Goal: Information Seeking & Learning: Stay updated

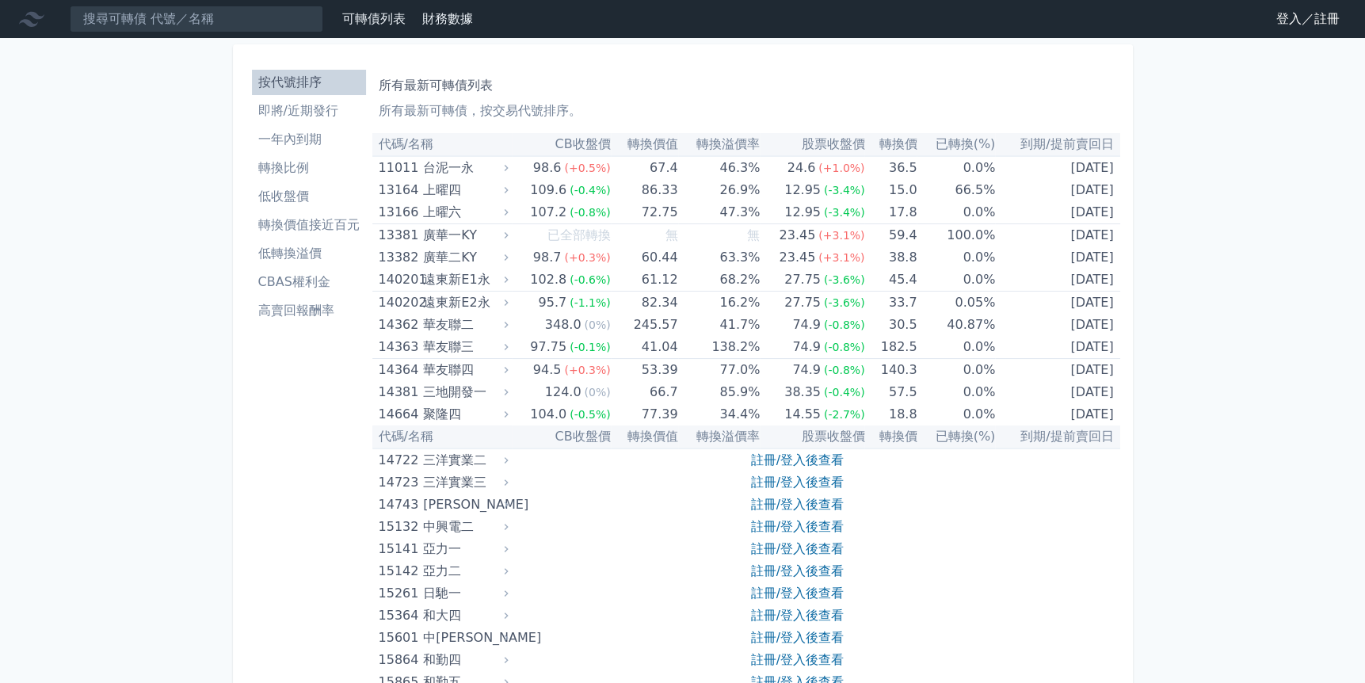
click at [292, 112] on li "即將/近期發行" at bounding box center [309, 110] width 114 height 19
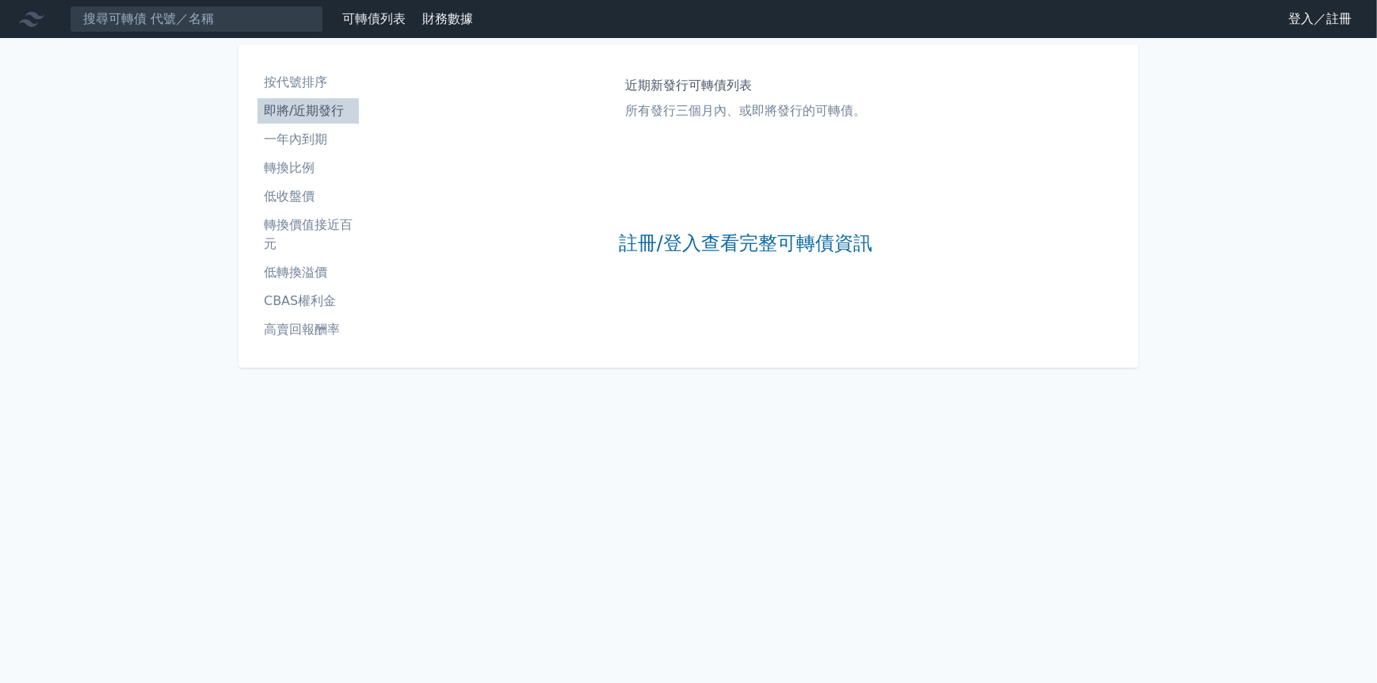
click at [290, 139] on li "一年內到期" at bounding box center [307, 139] width 101 height 19
click at [1321, 21] on link "登入／註冊" at bounding box center [1319, 18] width 89 height 25
